Goal: Task Accomplishment & Management: Use online tool/utility

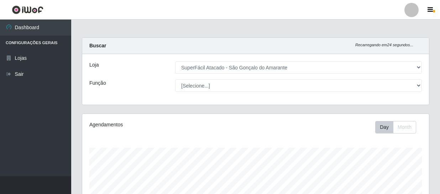
select select "408"
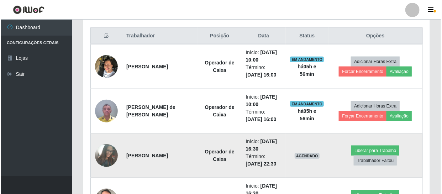
scroll to position [235, 0]
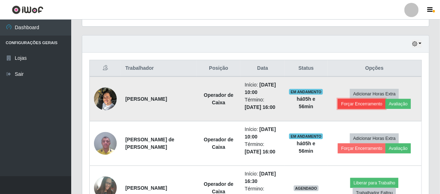
click at [360, 102] on button "Forçar Encerramento" at bounding box center [362, 104] width 48 height 10
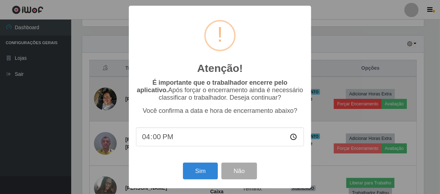
scroll to position [148, 343]
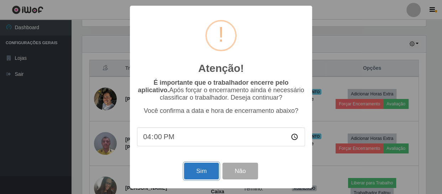
click at [203, 172] on button "Sim" at bounding box center [201, 171] width 35 height 17
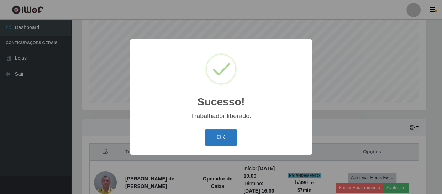
click at [231, 134] on button "OK" at bounding box center [221, 137] width 33 height 17
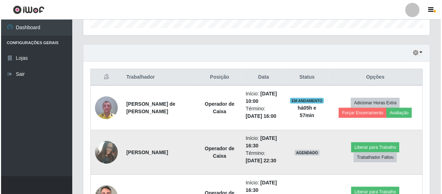
scroll to position [249, 0]
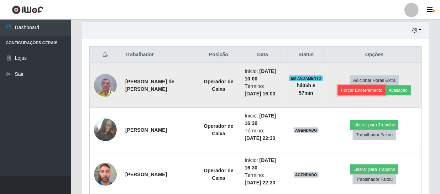
click at [362, 89] on button "Forçar Encerramento" at bounding box center [362, 90] width 48 height 10
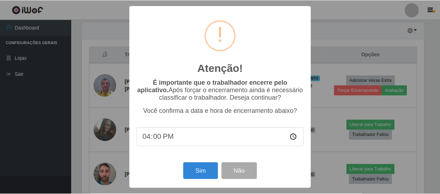
scroll to position [148, 343]
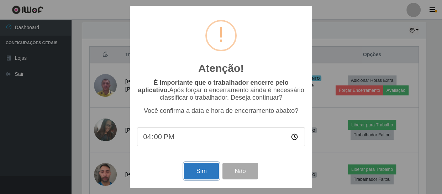
click at [206, 169] on button "Sim" at bounding box center [201, 171] width 35 height 17
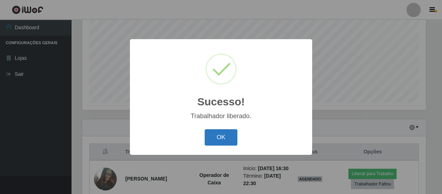
click at [223, 141] on button "OK" at bounding box center [221, 137] width 33 height 17
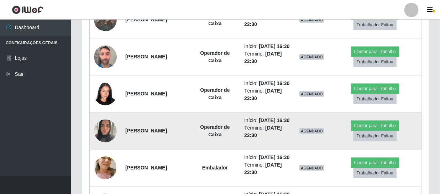
scroll to position [346, 0]
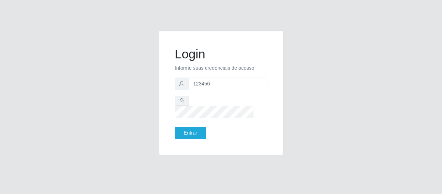
type input "123456"
click at [175, 127] on button "Entrar" at bounding box center [190, 133] width 31 height 12
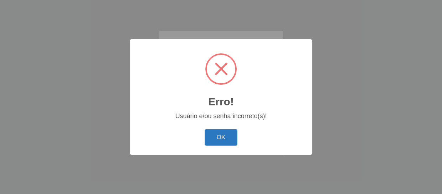
click at [220, 135] on button "OK" at bounding box center [221, 137] width 33 height 17
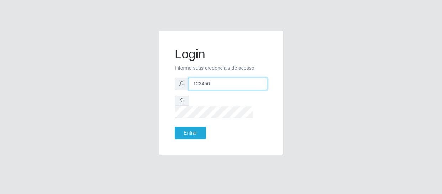
drag, startPoint x: 214, startPoint y: 86, endPoint x: 75, endPoint y: 81, distance: 138.5
click at [75, 81] on div "Login Informe suas credenciais de acesso 123456 Entrar" at bounding box center [221, 97] width 406 height 133
click at [207, 88] on input "text" at bounding box center [228, 84] width 79 height 12
type input "[EMAIL_ADDRESS][DOMAIN_NAME]"
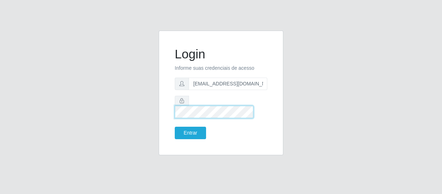
click at [175, 127] on button "Entrar" at bounding box center [190, 133] width 31 height 12
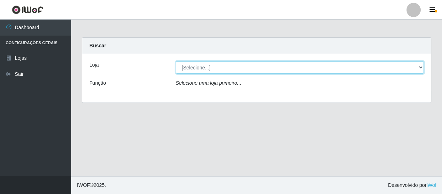
click at [219, 68] on select "[Selecione...] SuperFácil Atacado - São Gonçalo do Amarante" at bounding box center [300, 67] width 248 height 12
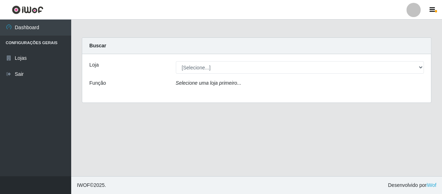
click at [219, 92] on div "Loja [Selecione...] SuperFácil Atacado - São Gonçalo do Amarante Função Selecio…" at bounding box center [256, 78] width 349 height 48
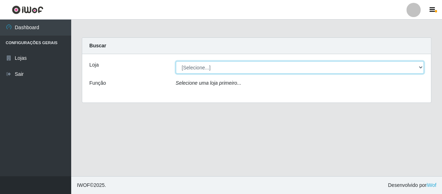
click at [221, 67] on select "[Selecione...] SuperFácil Atacado - São Gonçalo do Amarante" at bounding box center [300, 67] width 248 height 12
select select "408"
click at [176, 61] on select "[Selecione...] SuperFácil Atacado - São Gonçalo do Amarante" at bounding box center [300, 67] width 248 height 12
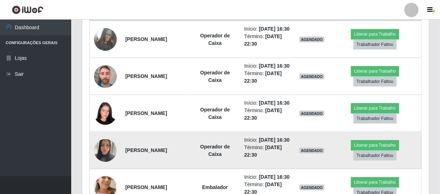
scroll to position [148, 347]
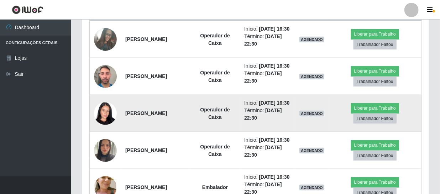
click at [247, 122] on li "Término: [DATE] 22:30" at bounding box center [267, 114] width 47 height 15
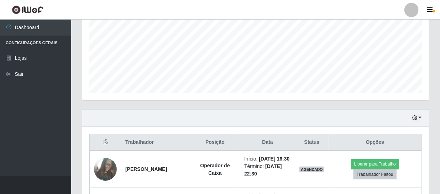
scroll to position [97, 0]
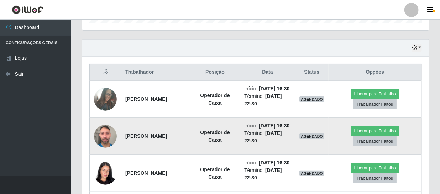
drag, startPoint x: 247, startPoint y: 132, endPoint x: 280, endPoint y: 157, distance: 40.9
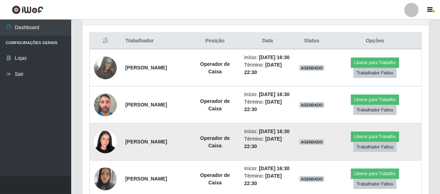
scroll to position [361, 0]
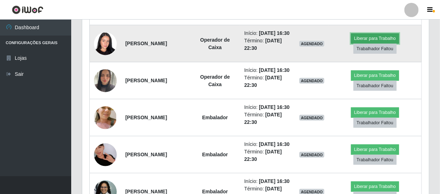
click at [369, 43] on button "Liberar para Trabalho" at bounding box center [375, 38] width 48 height 10
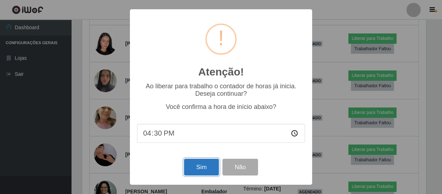
click at [198, 172] on button "Sim" at bounding box center [201, 167] width 35 height 17
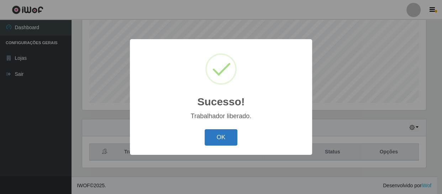
click at [232, 133] on button "OK" at bounding box center [221, 137] width 33 height 17
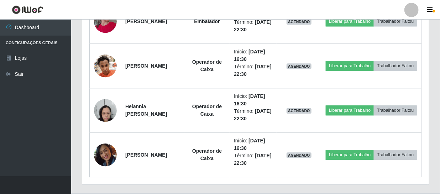
scroll to position [766, 0]
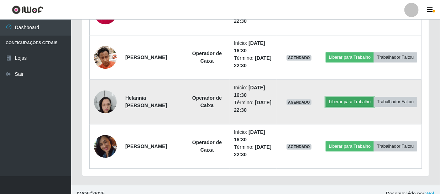
click at [363, 97] on button "Liberar para Trabalho" at bounding box center [350, 102] width 48 height 10
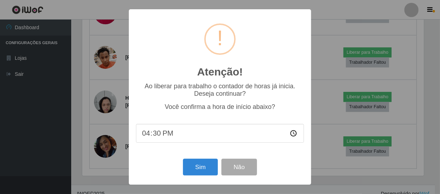
scroll to position [148, 343]
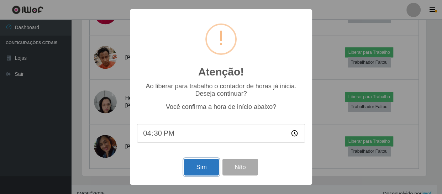
click at [198, 168] on button "Sim" at bounding box center [201, 167] width 35 height 17
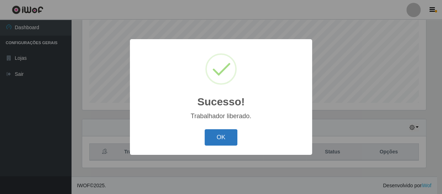
click at [212, 138] on button "OK" at bounding box center [221, 137] width 33 height 17
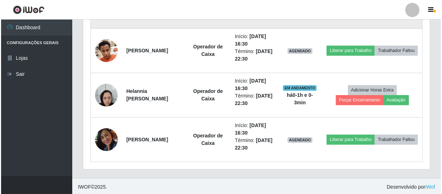
scroll to position [774, 0]
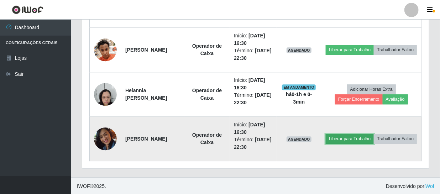
click at [358, 134] on button "Liberar para Trabalho" at bounding box center [350, 139] width 48 height 10
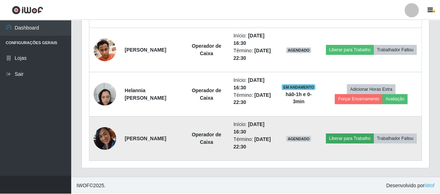
scroll to position [148, 343]
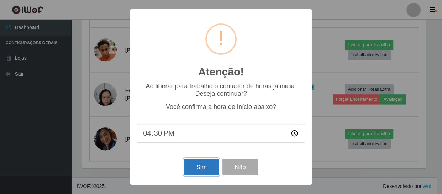
click at [200, 165] on button "Sim" at bounding box center [201, 167] width 35 height 17
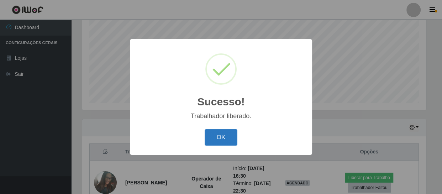
click at [227, 143] on button "OK" at bounding box center [221, 137] width 33 height 17
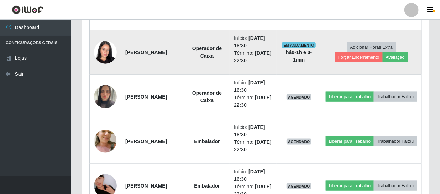
scroll to position [378, 0]
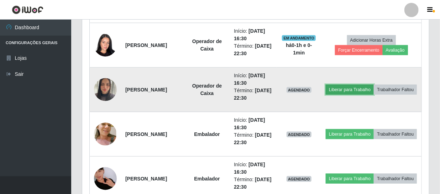
click at [372, 85] on button "Liberar para Trabalho" at bounding box center [350, 90] width 48 height 10
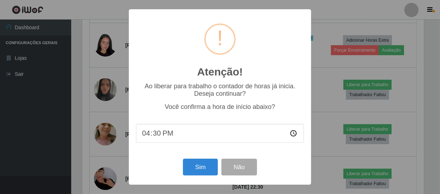
scroll to position [148, 343]
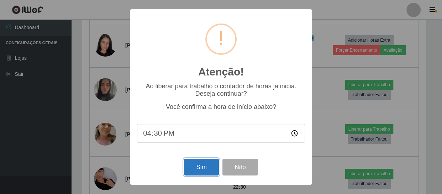
click at [198, 167] on button "Sim" at bounding box center [201, 167] width 35 height 17
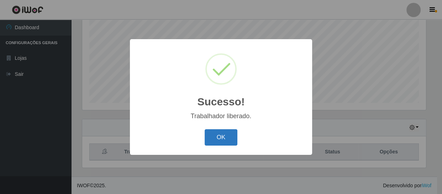
click at [227, 129] on button "OK" at bounding box center [221, 137] width 33 height 17
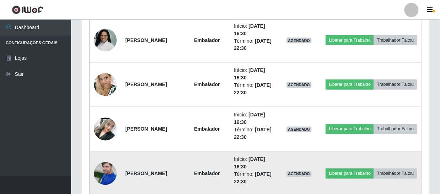
scroll to position [572, 0]
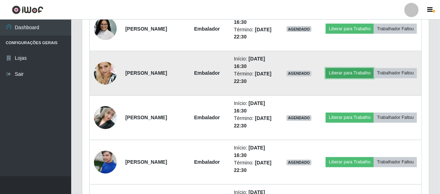
click at [364, 68] on button "Liberar para Trabalho" at bounding box center [350, 73] width 48 height 10
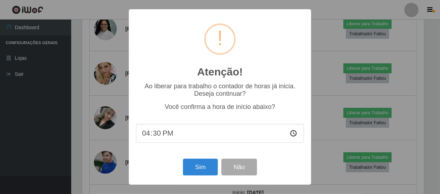
scroll to position [148, 343]
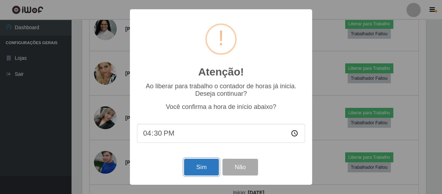
click at [202, 167] on button "Sim" at bounding box center [201, 167] width 35 height 17
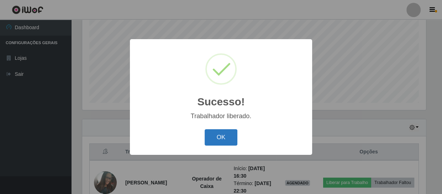
click at [212, 137] on button "OK" at bounding box center [221, 137] width 33 height 17
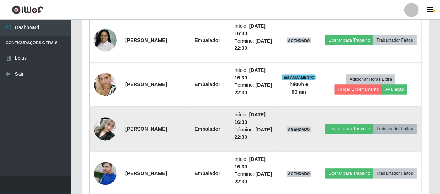
scroll to position [572, 0]
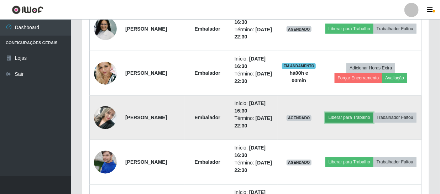
click at [366, 113] on button "Liberar para Trabalho" at bounding box center [349, 118] width 48 height 10
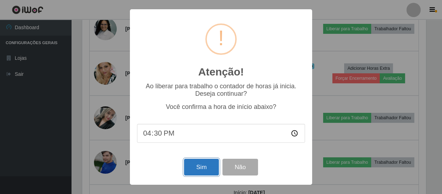
click at [206, 168] on button "Sim" at bounding box center [201, 167] width 35 height 17
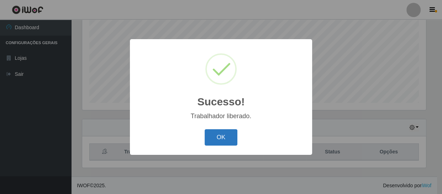
click at [222, 132] on button "OK" at bounding box center [221, 137] width 33 height 17
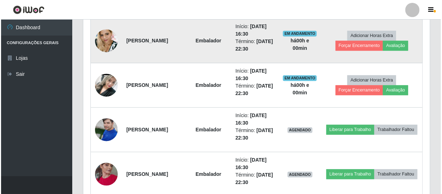
scroll to position [637, 0]
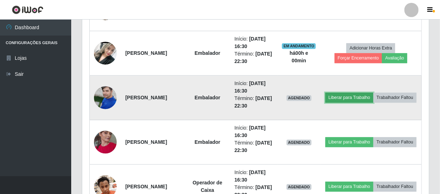
click at [367, 93] on button "Liberar para Trabalho" at bounding box center [349, 98] width 48 height 10
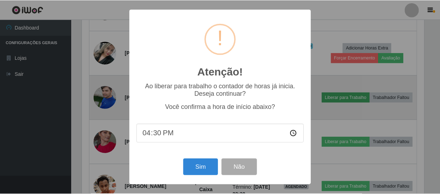
scroll to position [148, 343]
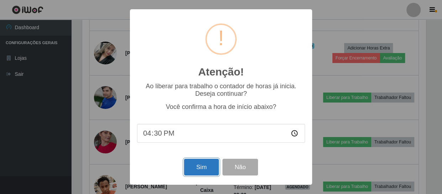
click at [189, 165] on button "Sim" at bounding box center [201, 167] width 35 height 17
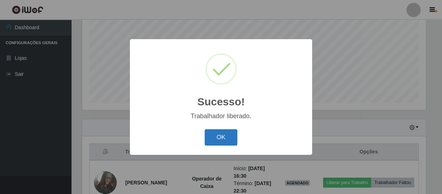
click at [217, 140] on button "OK" at bounding box center [221, 137] width 33 height 17
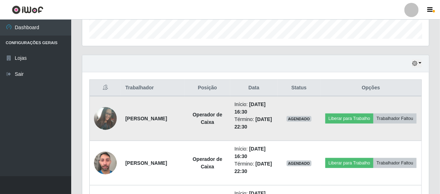
scroll to position [216, 0]
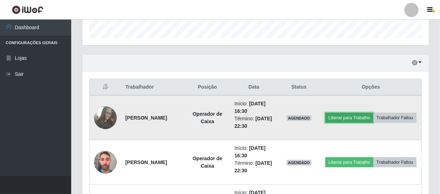
click at [369, 113] on button "Liberar para Trabalho" at bounding box center [349, 118] width 48 height 10
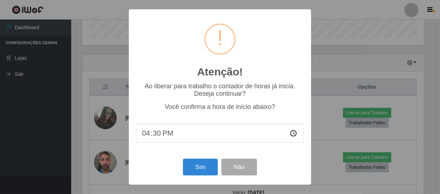
scroll to position [148, 343]
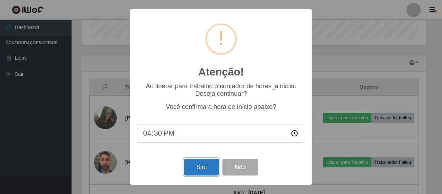
click at [194, 175] on button "Sim" at bounding box center [201, 167] width 35 height 17
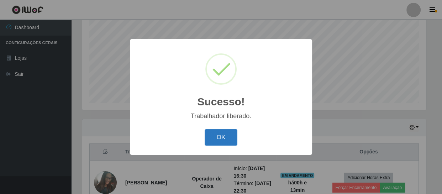
click at [217, 140] on button "OK" at bounding box center [221, 137] width 33 height 17
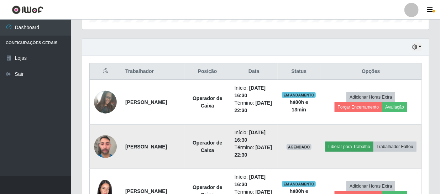
scroll to position [249, 0]
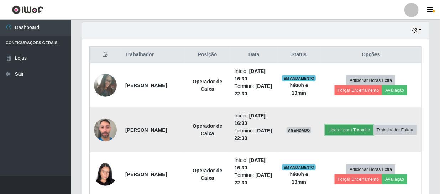
click at [366, 125] on button "Liberar para Trabalho" at bounding box center [349, 130] width 48 height 10
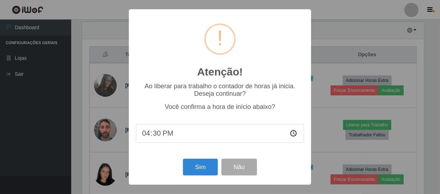
scroll to position [148, 343]
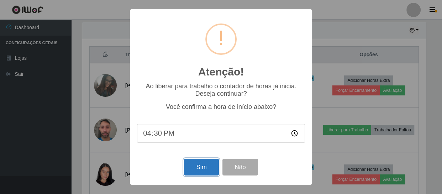
click at [201, 170] on button "Sim" at bounding box center [201, 167] width 35 height 17
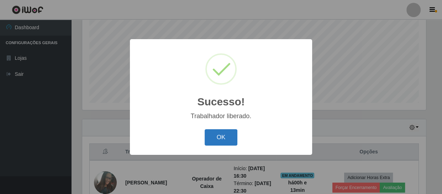
click at [227, 141] on button "OK" at bounding box center [221, 137] width 33 height 17
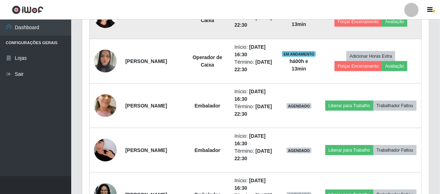
scroll to position [410, 0]
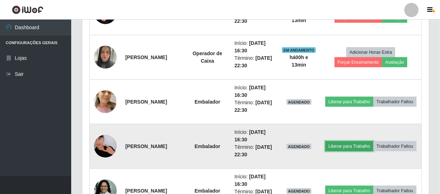
click at [359, 141] on button "Liberar para Trabalho" at bounding box center [349, 146] width 48 height 10
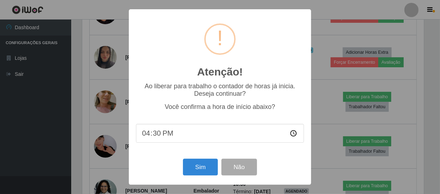
scroll to position [0, 0]
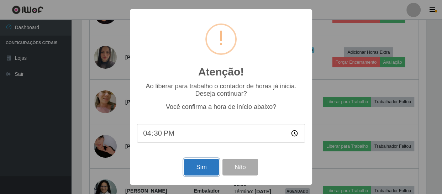
click at [204, 164] on button "Sim" at bounding box center [201, 167] width 35 height 17
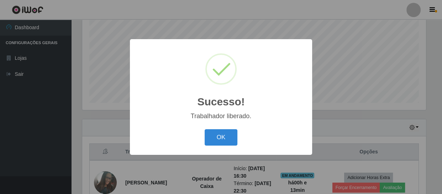
click at [238, 141] on div "OK Cancel" at bounding box center [221, 137] width 168 height 20
click at [223, 138] on button "OK" at bounding box center [221, 137] width 33 height 17
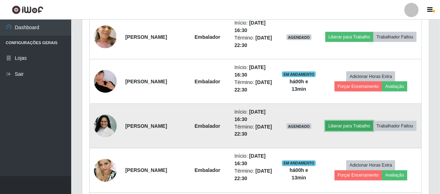
click at [362, 121] on button "Liberar para Trabalho" at bounding box center [349, 126] width 48 height 10
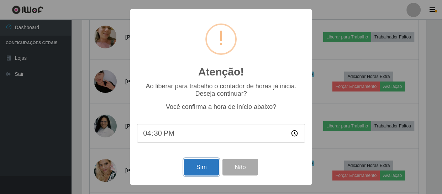
click at [200, 166] on button "Sim" at bounding box center [201, 167] width 35 height 17
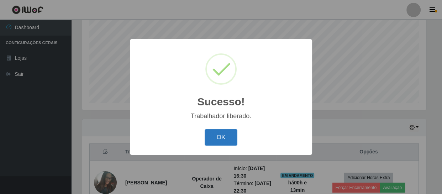
click at [221, 139] on button "OK" at bounding box center [221, 137] width 33 height 17
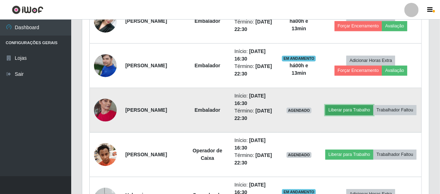
click at [366, 105] on button "Liberar para Trabalho" at bounding box center [349, 110] width 48 height 10
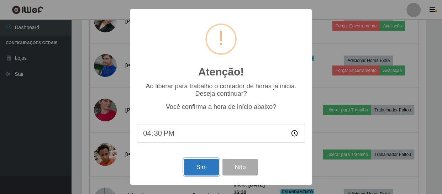
click at [210, 165] on button "Sim" at bounding box center [201, 167] width 35 height 17
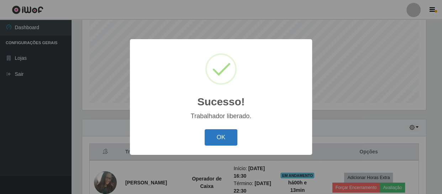
click at [220, 142] on button "OK" at bounding box center [221, 137] width 33 height 17
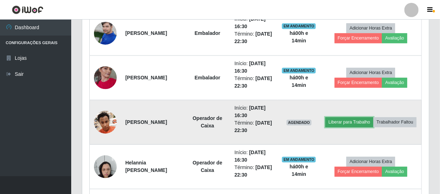
click at [369, 117] on button "Liberar para Trabalho" at bounding box center [349, 122] width 48 height 10
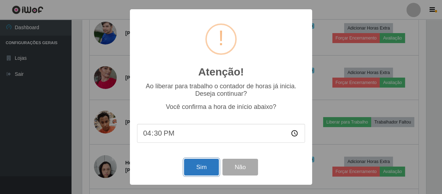
click at [206, 170] on button "Sim" at bounding box center [201, 167] width 35 height 17
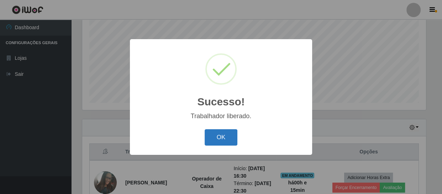
click at [222, 138] on button "OK" at bounding box center [221, 137] width 33 height 17
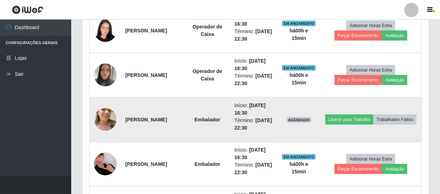
scroll to position [378, 0]
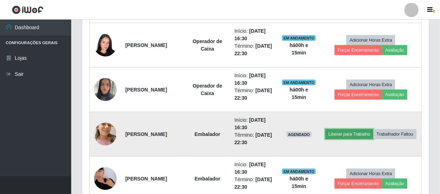
click at [367, 129] on button "Liberar para Trabalho" at bounding box center [349, 134] width 48 height 10
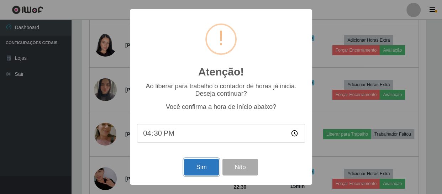
click at [207, 165] on button "Sim" at bounding box center [201, 167] width 35 height 17
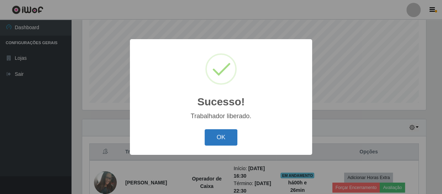
click at [220, 136] on button "OK" at bounding box center [221, 137] width 33 height 17
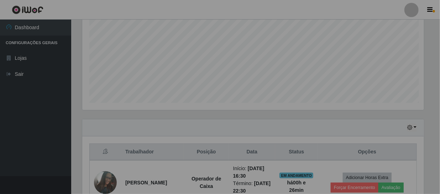
scroll to position [148, 347]
